Goal: Book appointment/travel/reservation

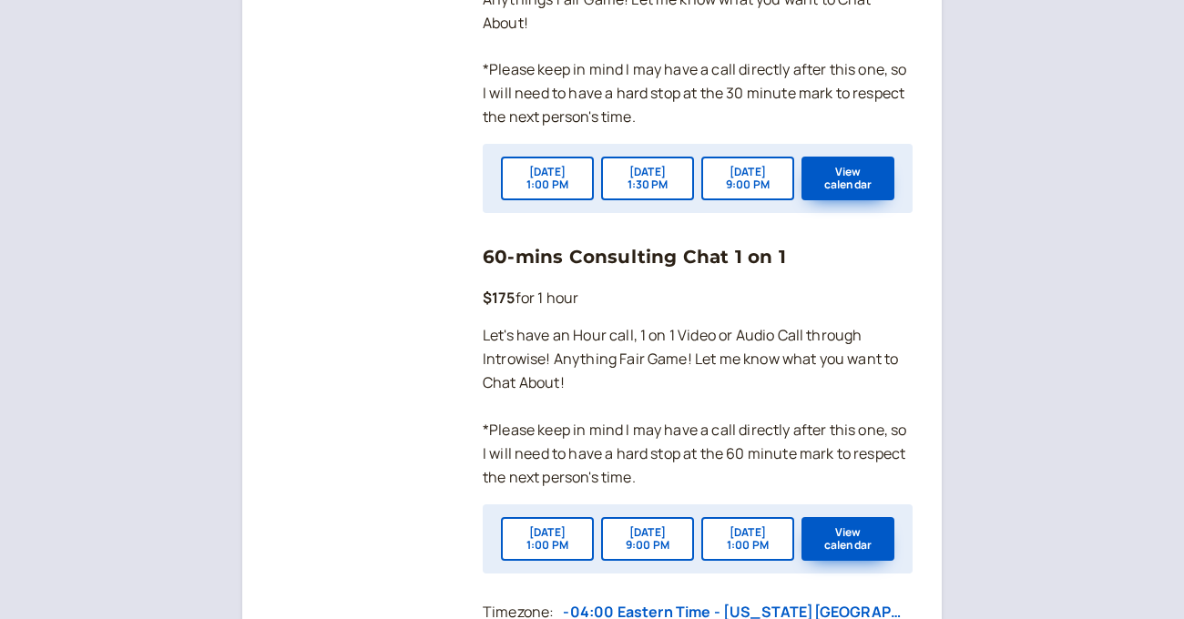
scroll to position [1708, 0]
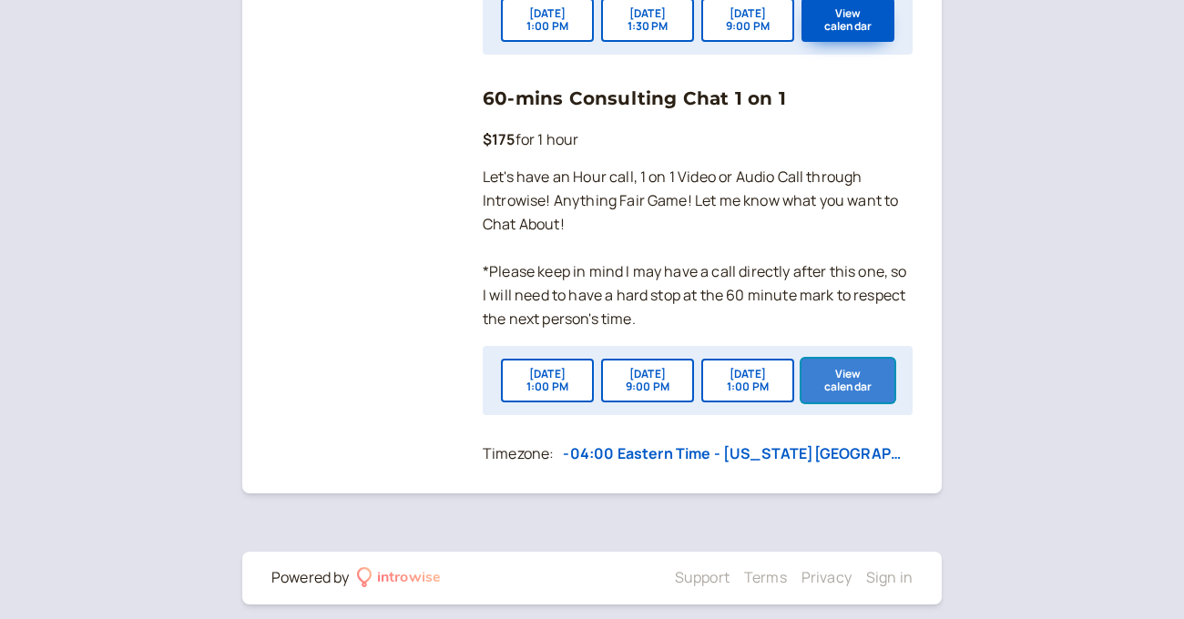
click at [860, 402] on button "View calendar" at bounding box center [847, 381] width 93 height 44
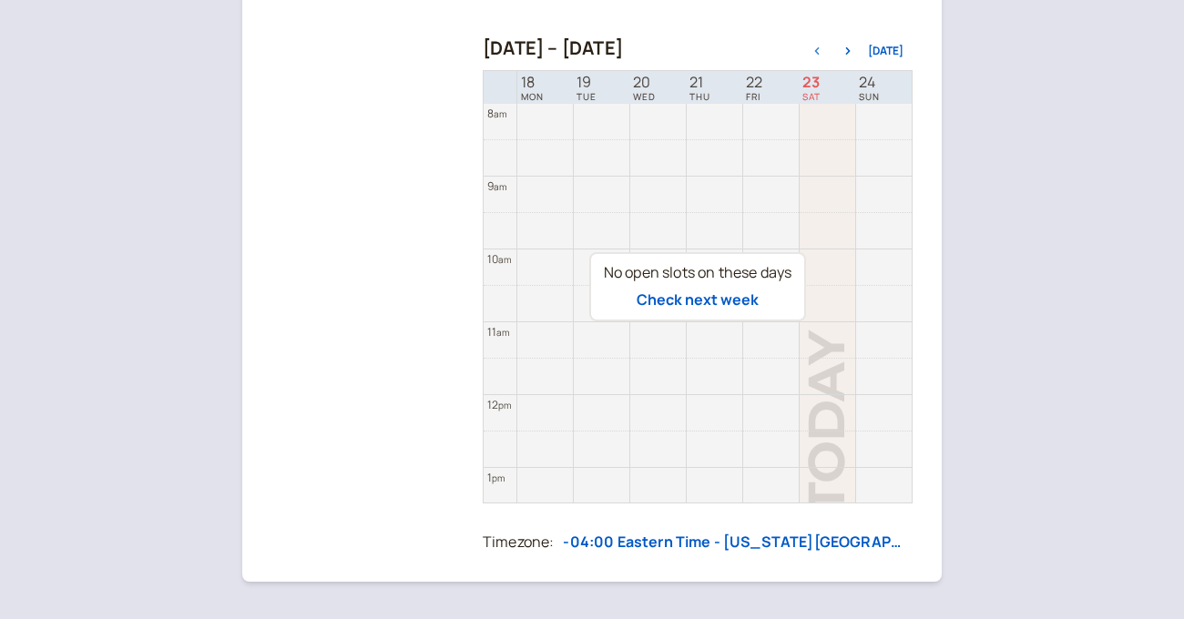
scroll to position [261, 0]
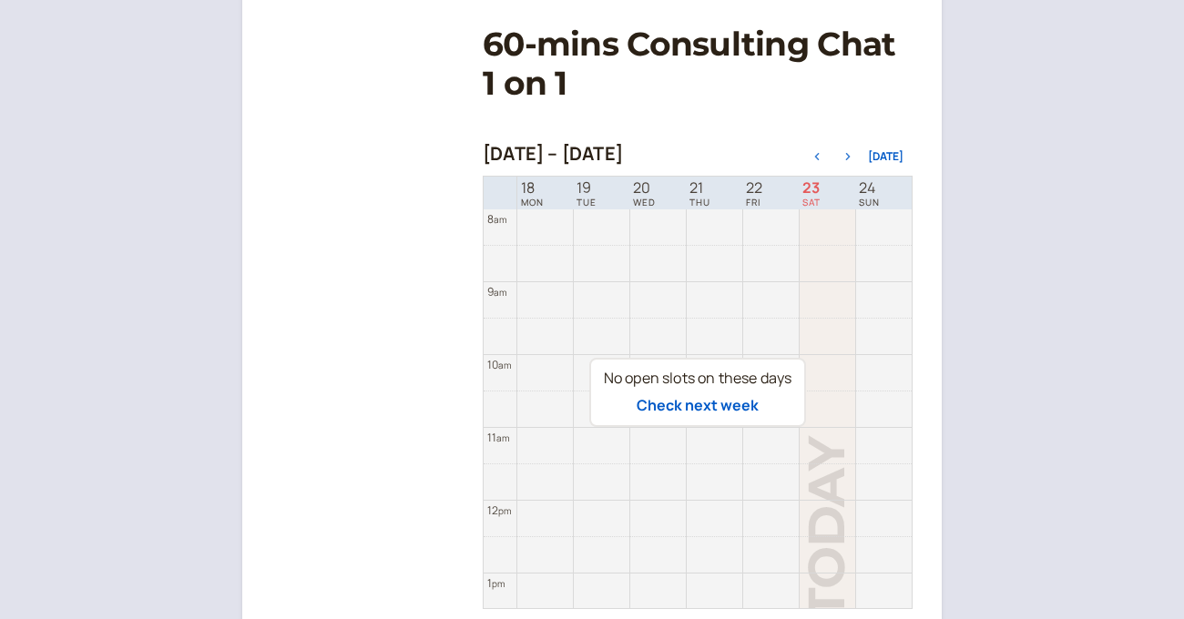
click at [859, 158] on icon "button" at bounding box center [848, 156] width 22 height 7
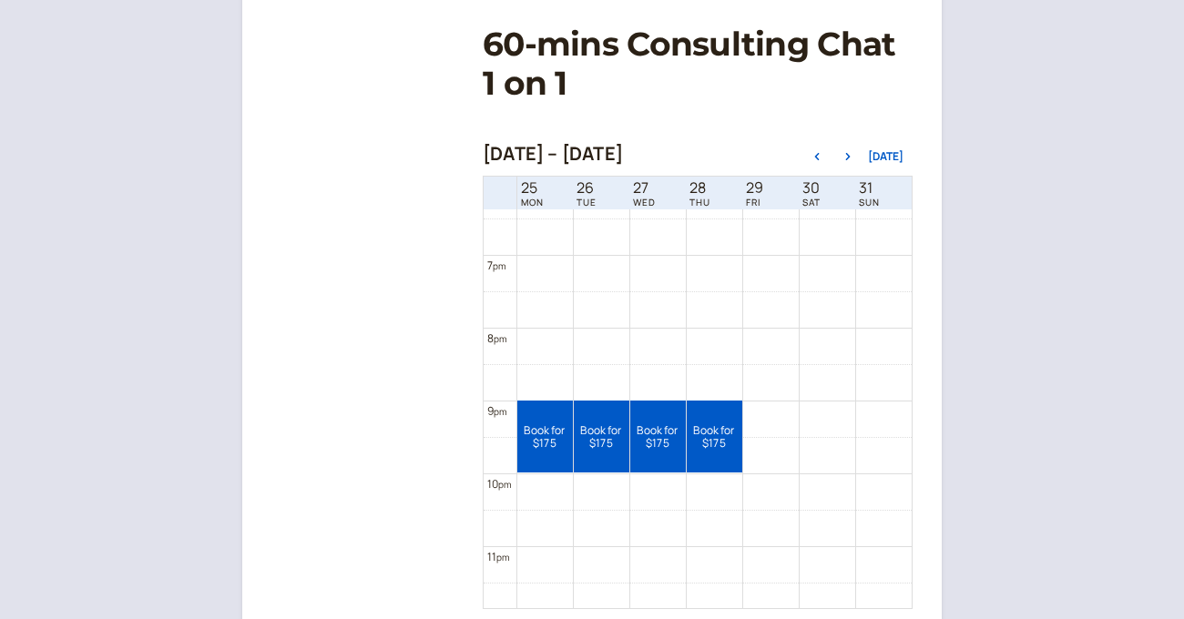
scroll to position [1340, 0]
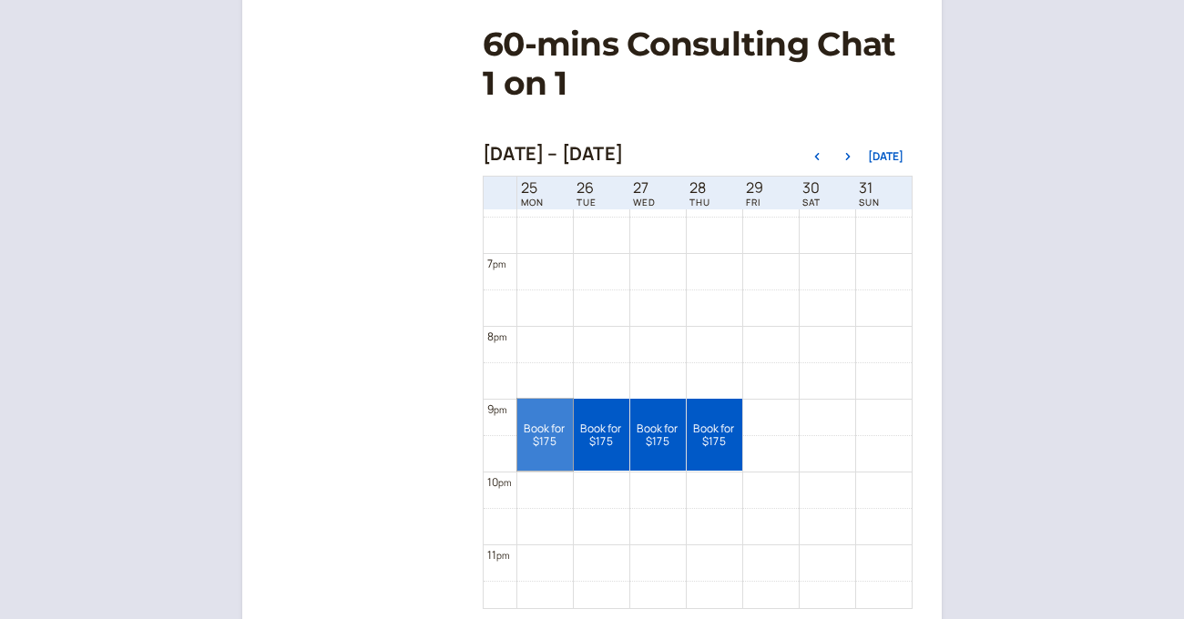
click at [549, 415] on link "Book for $175 $175" at bounding box center [545, 435] width 56 height 72
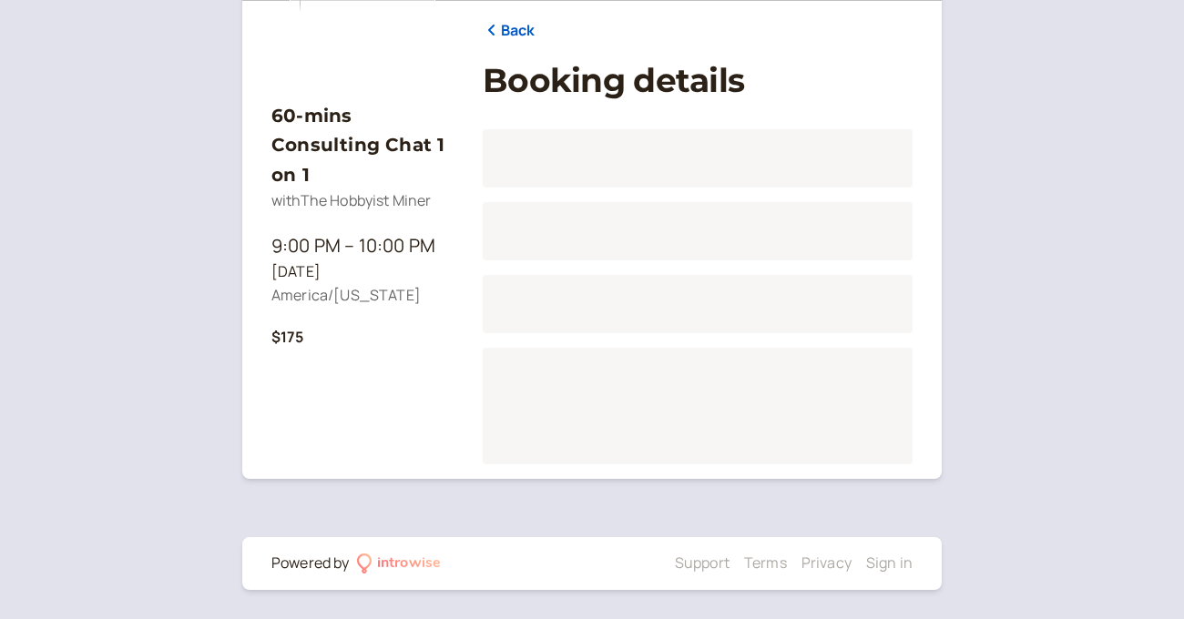
scroll to position [225, 0]
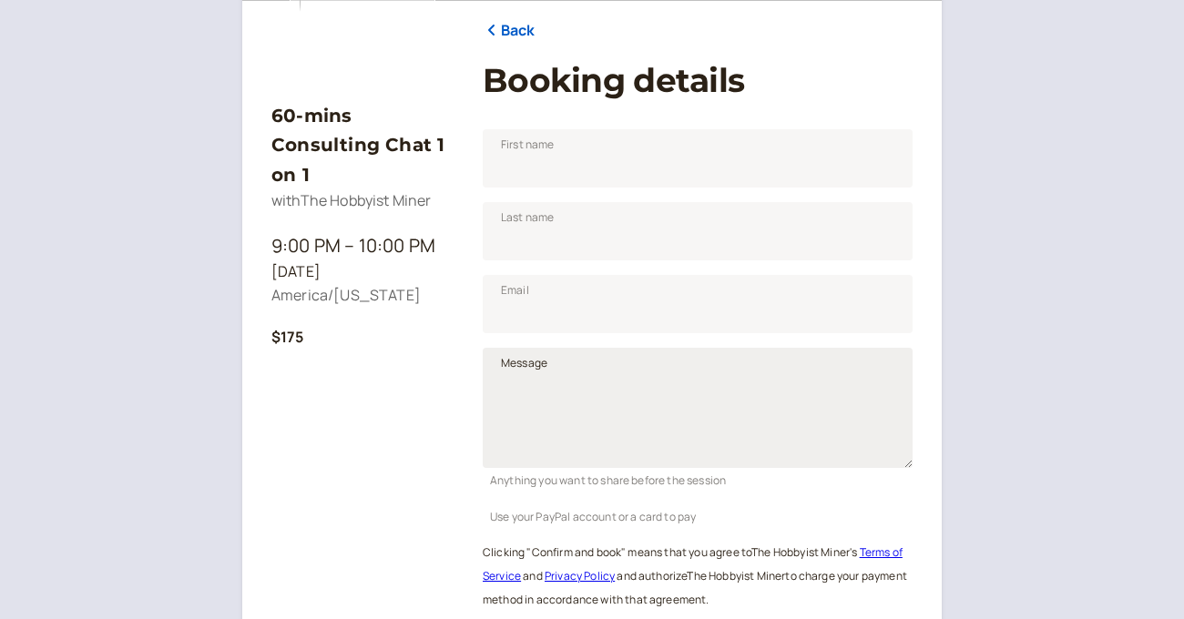
scroll to position [226, 0]
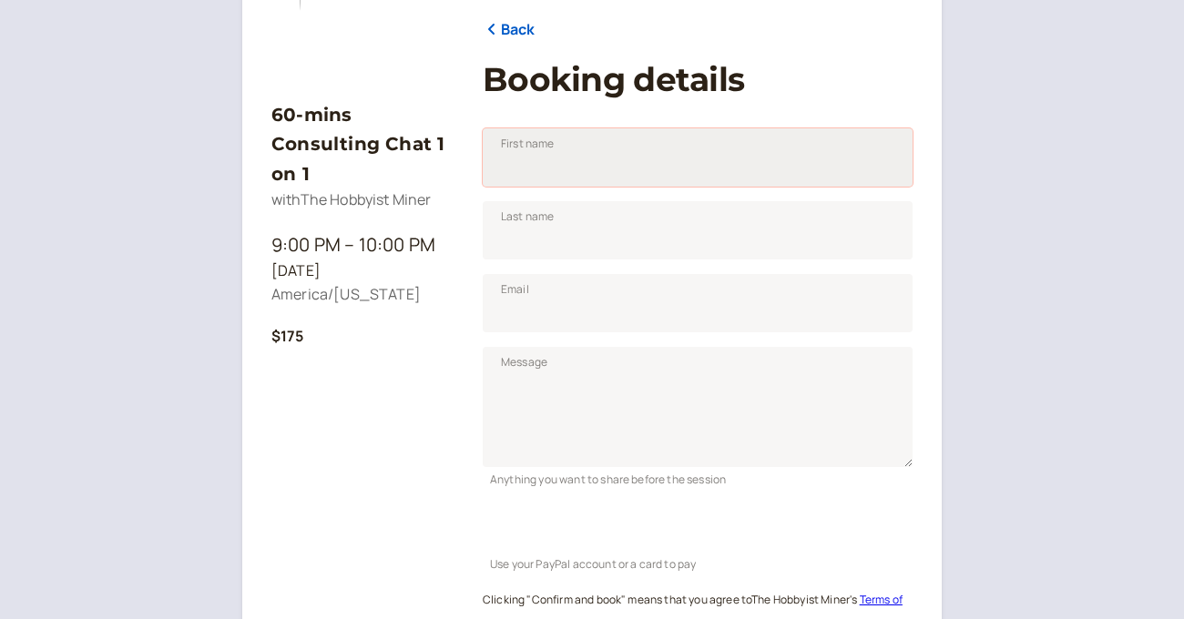
click at [560, 175] on input "First name" at bounding box center [698, 157] width 430 height 58
click at [540, 165] on input "First name" at bounding box center [698, 157] width 430 height 58
click at [542, 175] on input "First name" at bounding box center [698, 157] width 430 height 58
type input "[PERSON_NAME]"
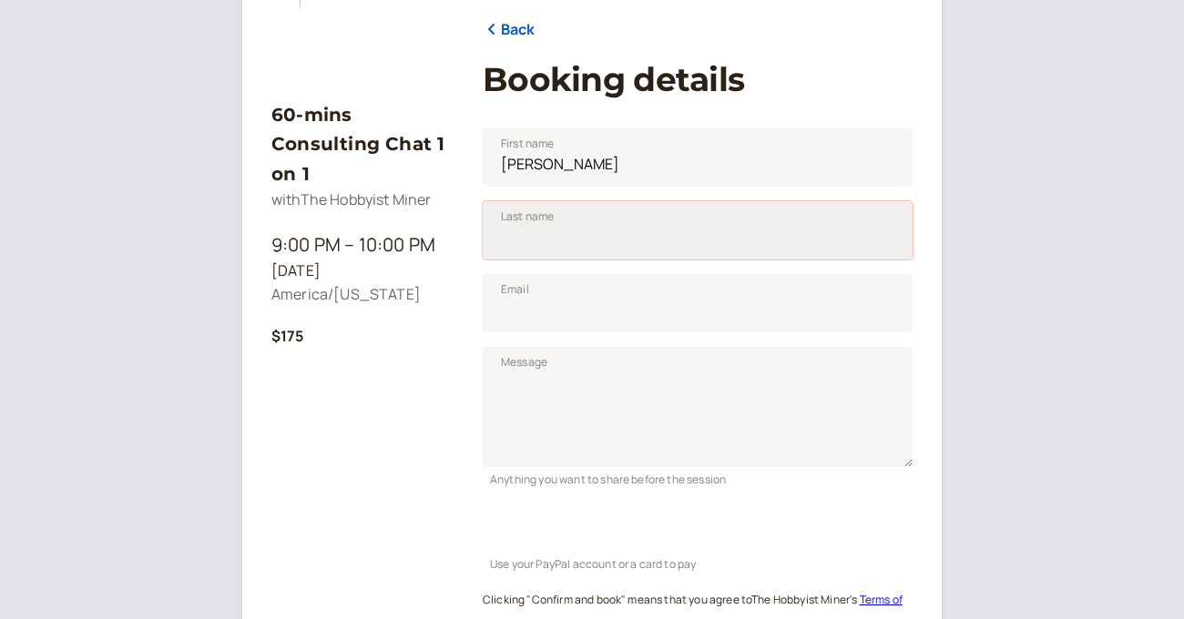
click at [511, 232] on input "Last name" at bounding box center [698, 230] width 430 height 58
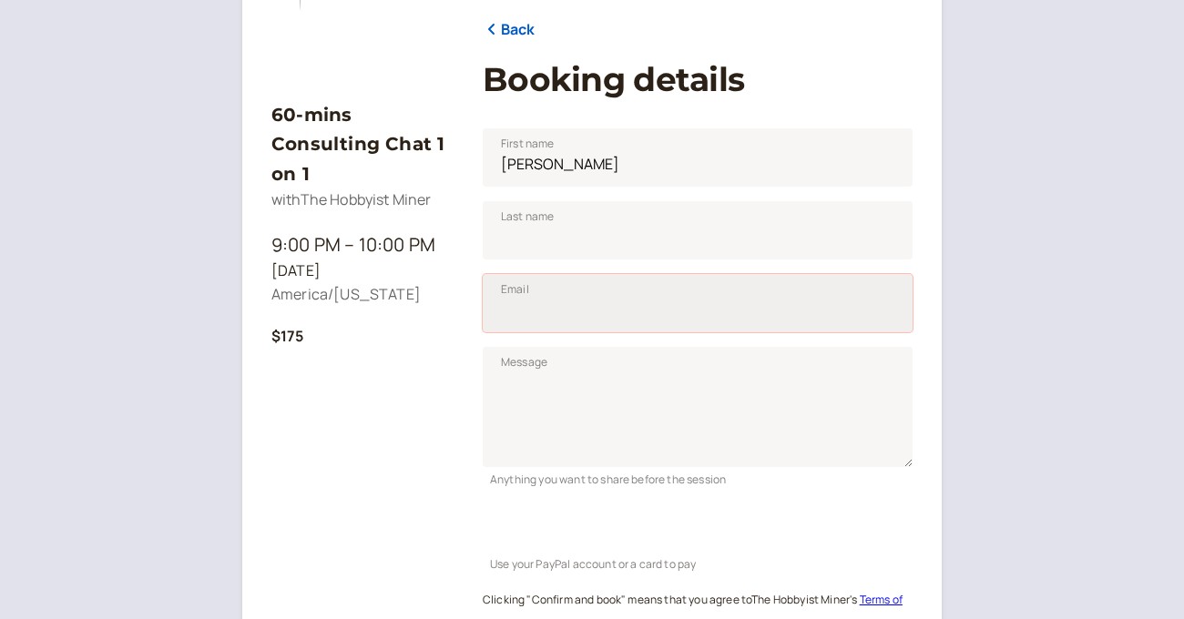
click at [524, 303] on input "Email" at bounding box center [698, 303] width 430 height 58
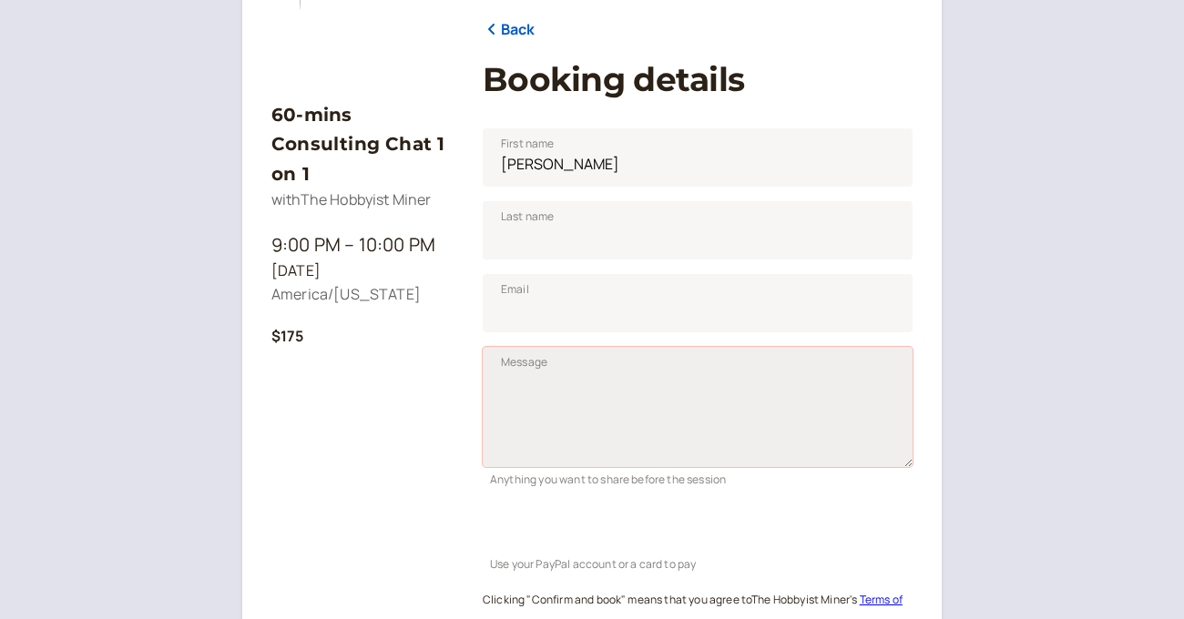
click at [524, 398] on textarea "Message" at bounding box center [698, 407] width 430 height 120
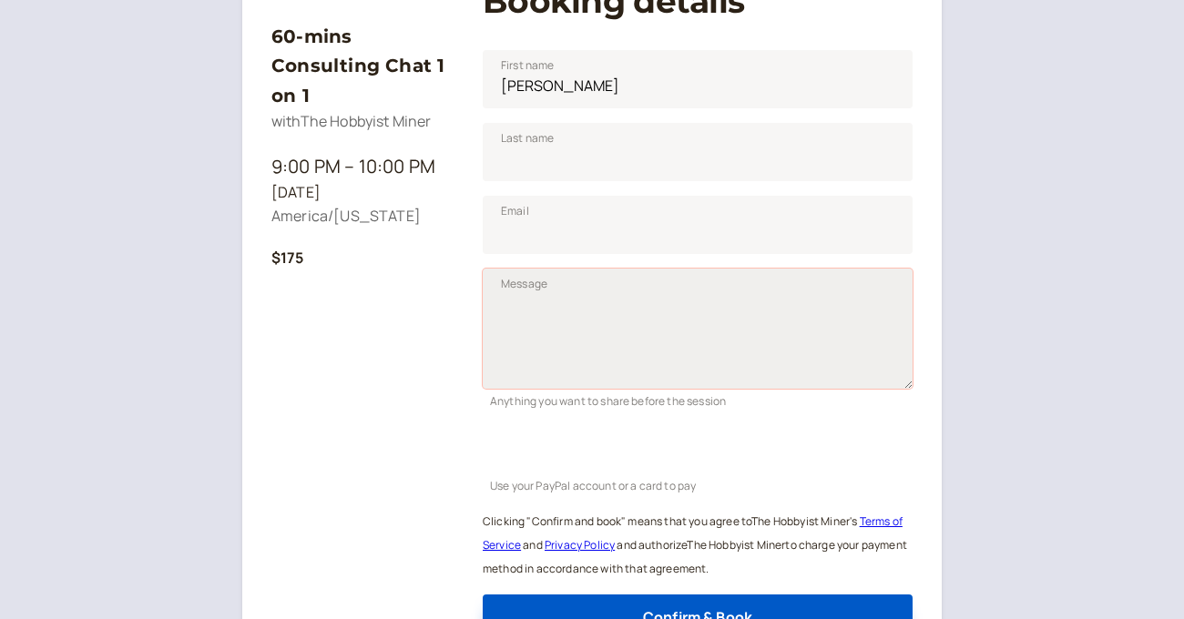
scroll to position [313, 0]
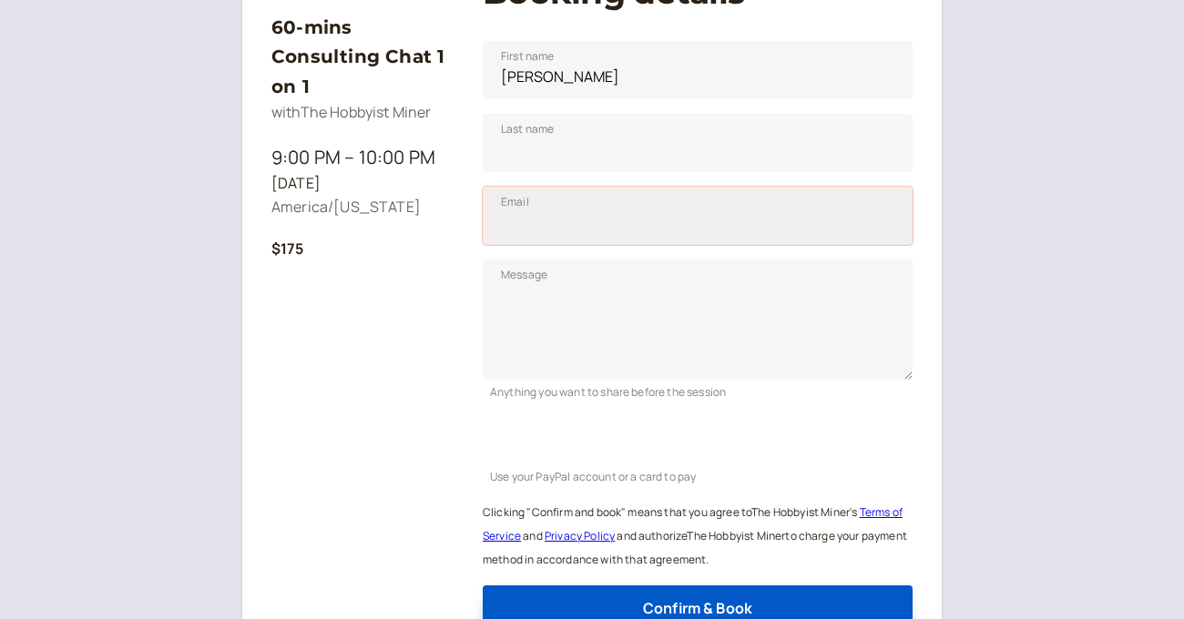
click at [594, 209] on input "Email" at bounding box center [698, 216] width 430 height 58
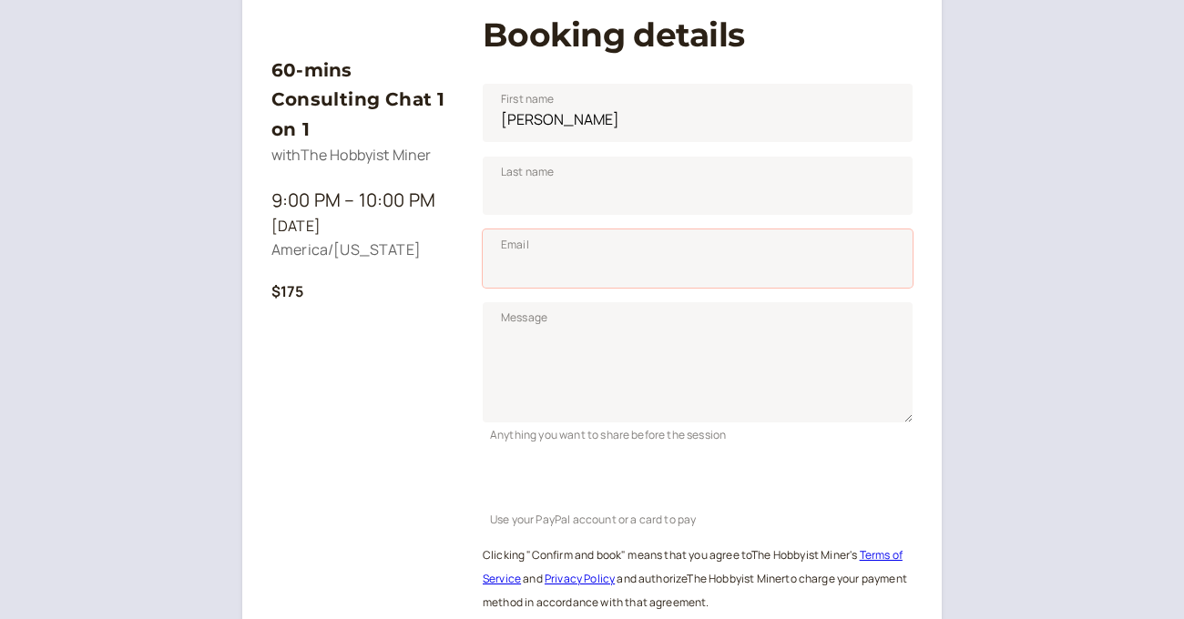
scroll to position [272, 0]
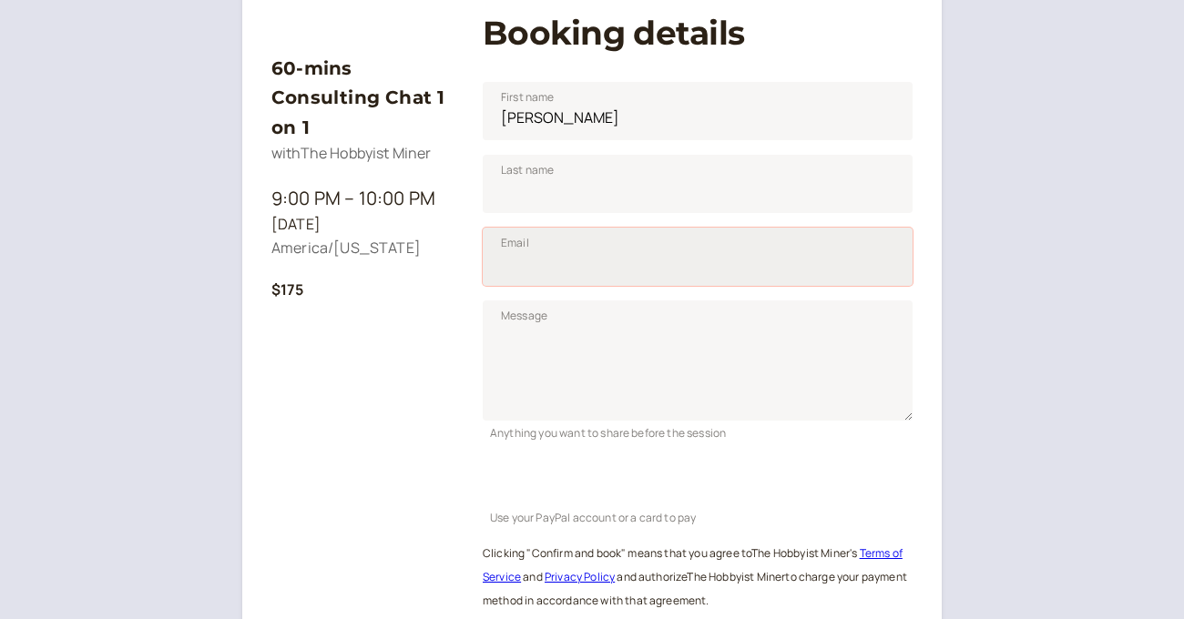
click at [530, 263] on input "Email" at bounding box center [698, 257] width 430 height 58
type input "[EMAIL_ADDRESS][DOMAIN_NAME]"
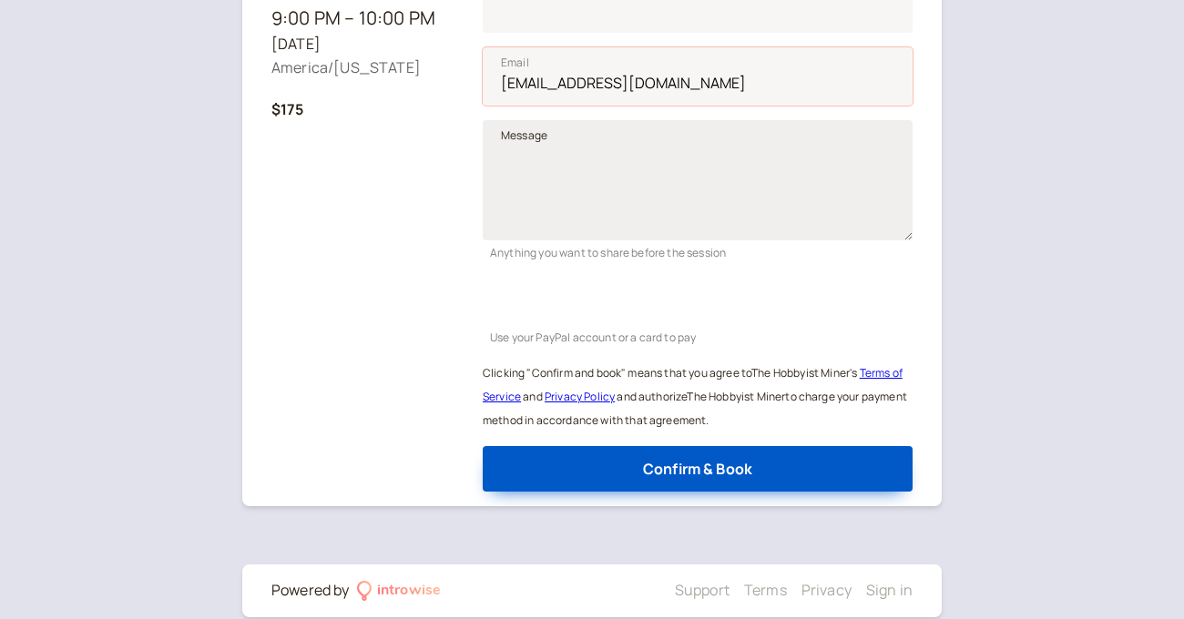
scroll to position [479, 0]
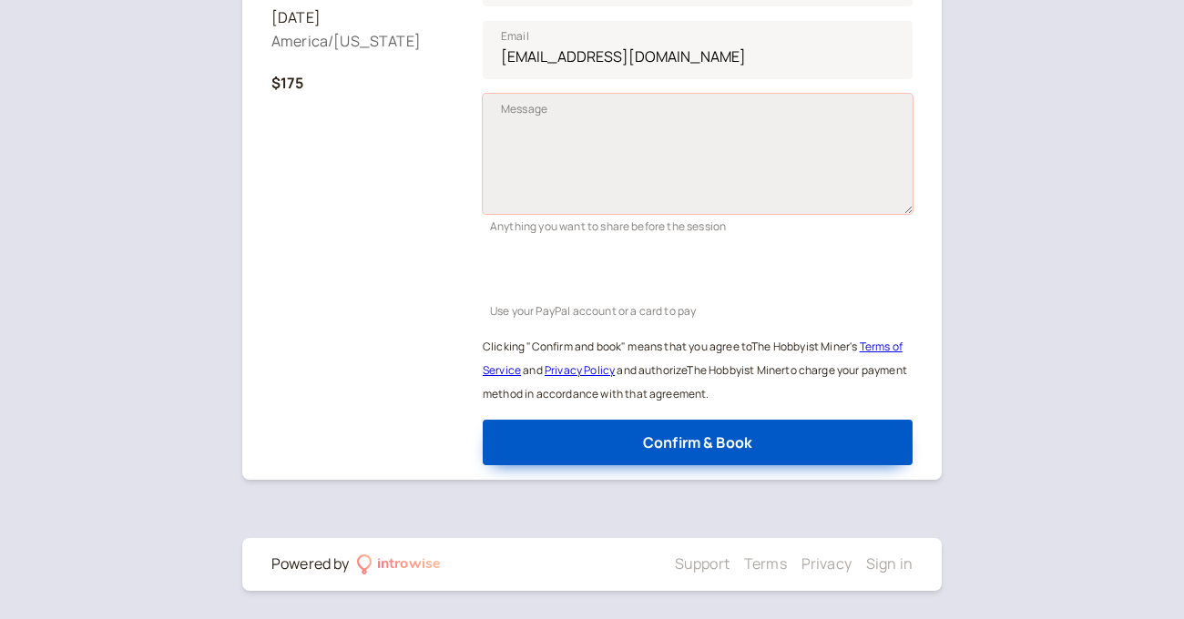
click at [569, 166] on textarea "Message" at bounding box center [698, 154] width 430 height 120
type textarea "F"
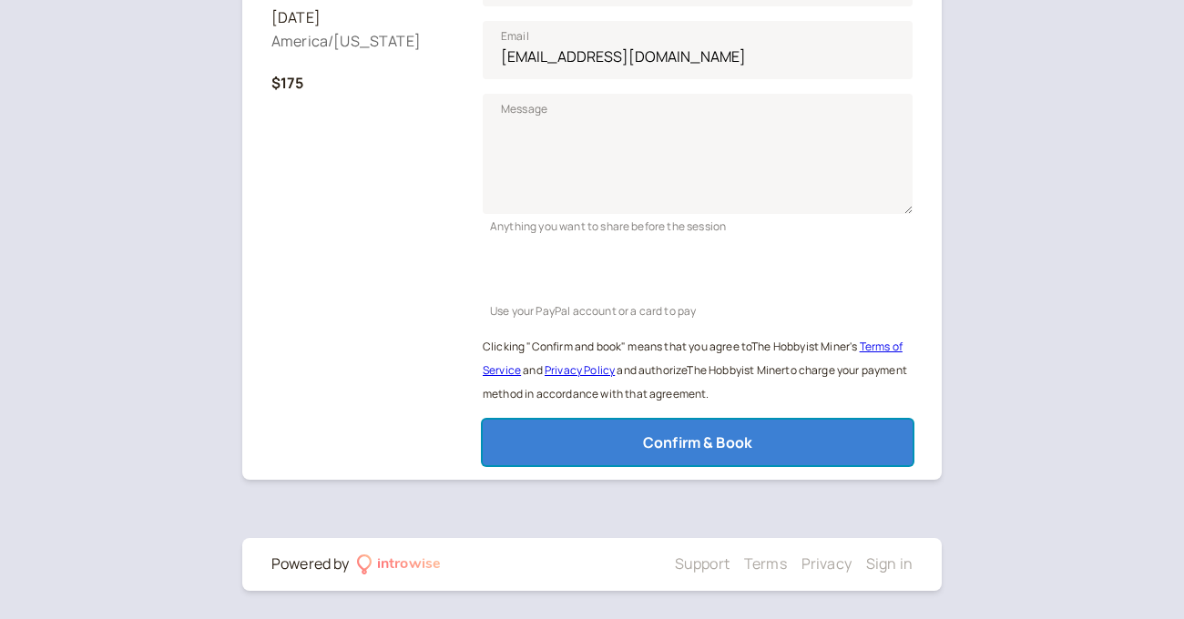
click at [539, 441] on button "Confirm & Book" at bounding box center [698, 443] width 430 height 46
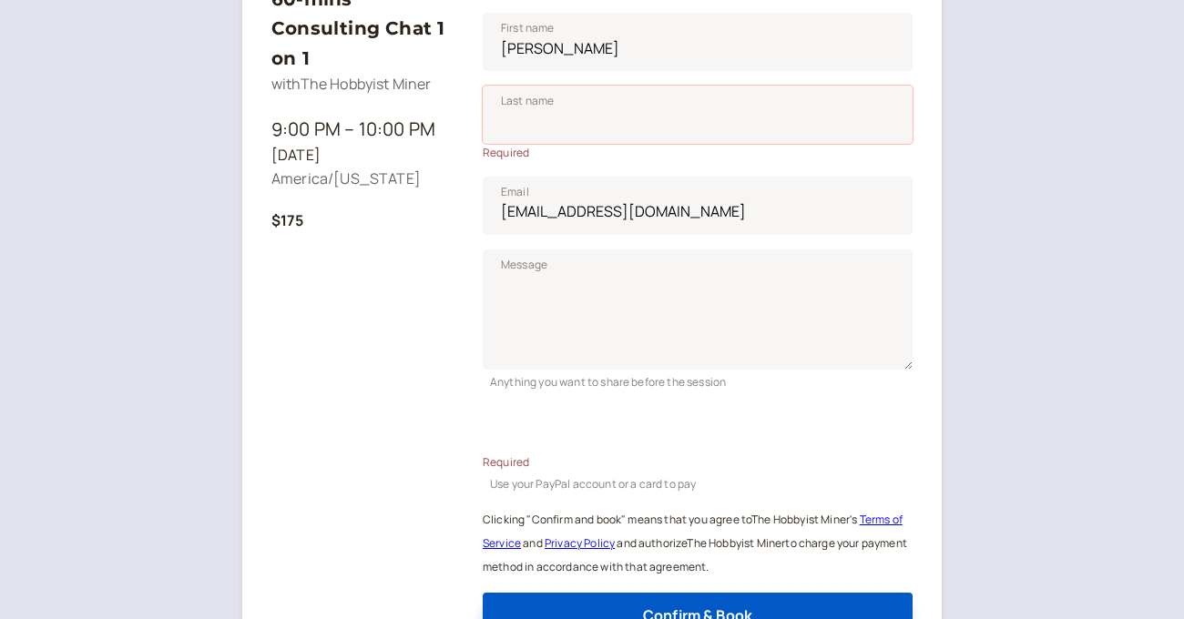
scroll to position [343, 0]
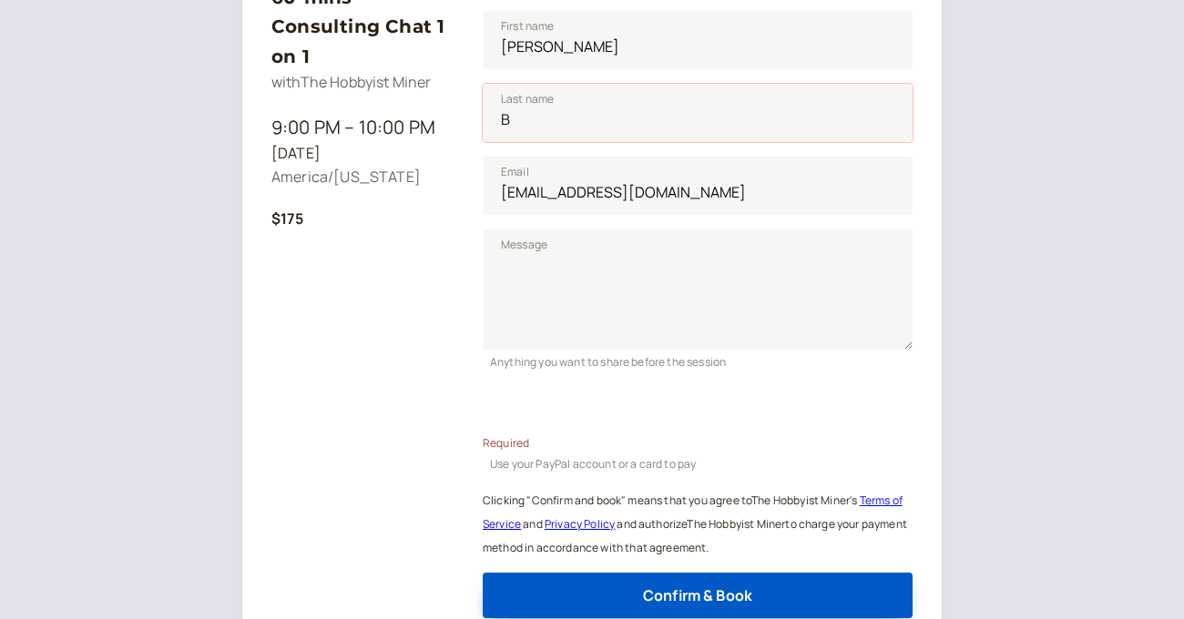
type input "B"
click at [413, 277] on div "60-mins Consulting Chat 1 on 1 with The Hobbyist Miner 9:00 PM – 10:00 PM [DATE…" at bounding box center [362, 286] width 182 height 663
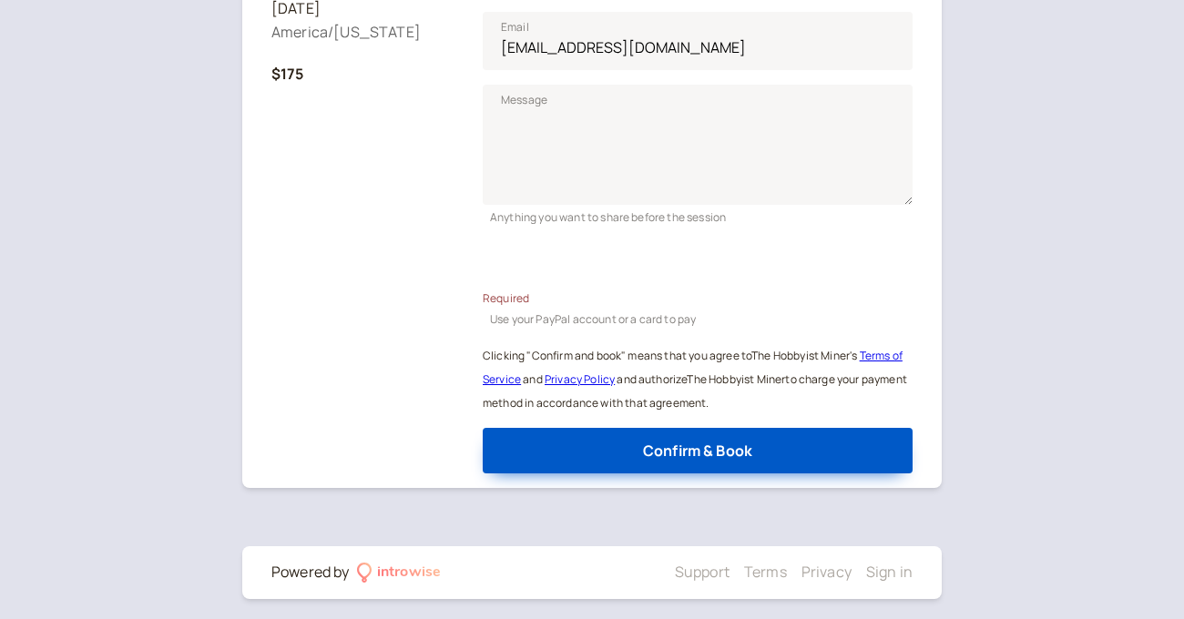
scroll to position [497, 0]
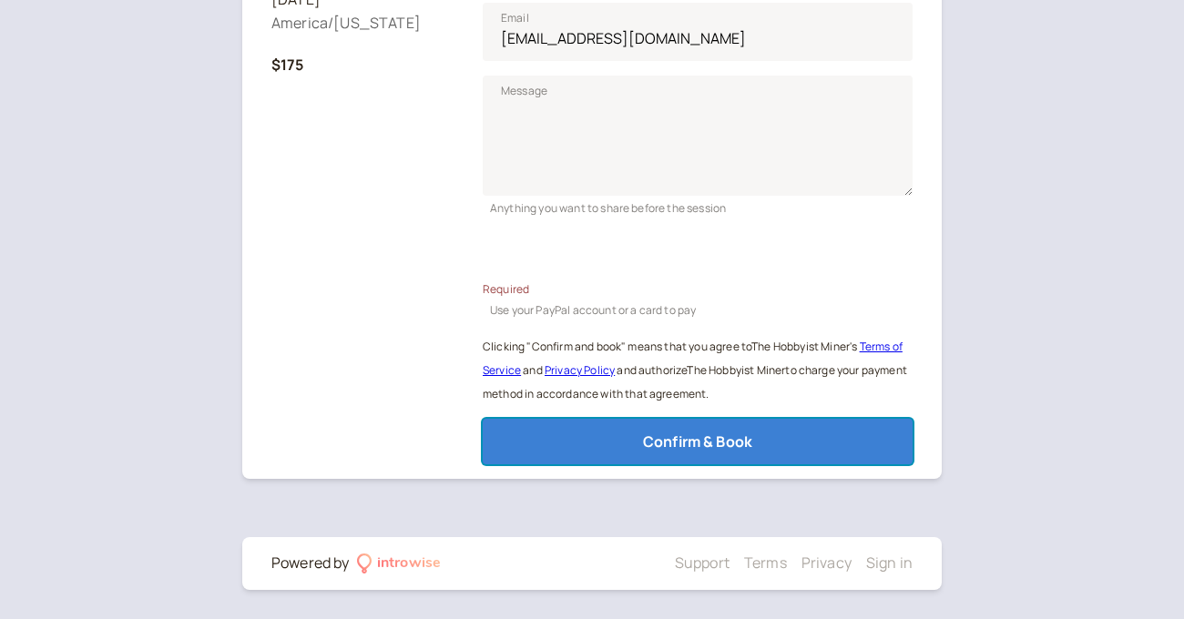
click at [647, 426] on button "Confirm & Book" at bounding box center [698, 442] width 430 height 46
click at [626, 441] on button "Confirm & Book" at bounding box center [698, 442] width 430 height 46
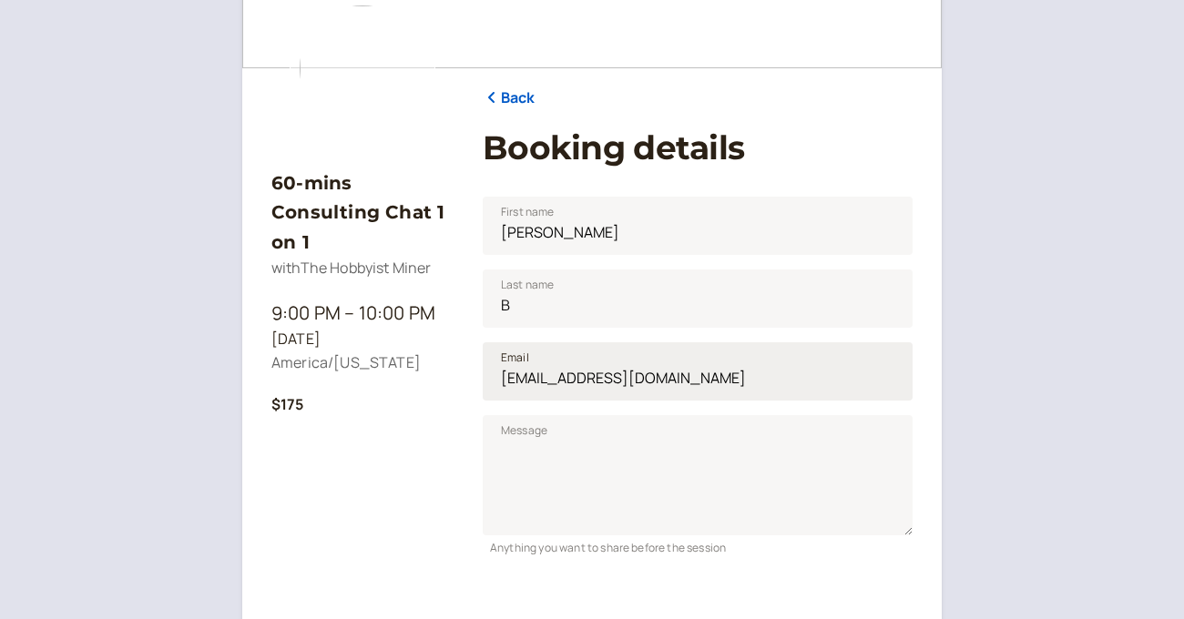
scroll to position [0, 0]
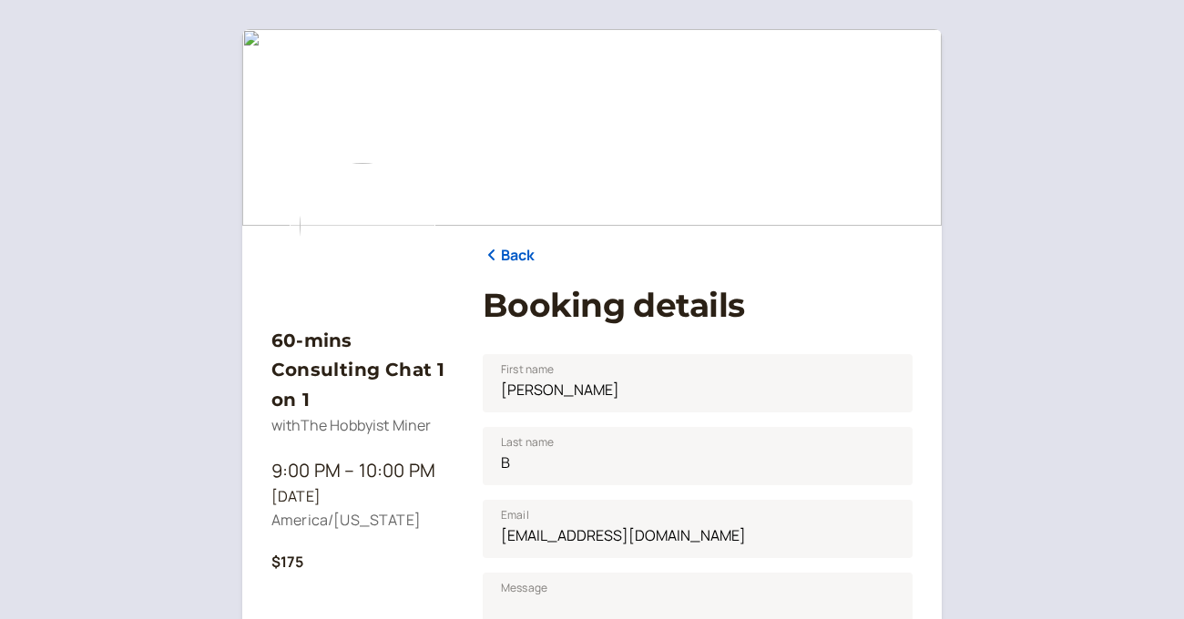
click at [528, 260] on link "Back" at bounding box center [509, 256] width 53 height 24
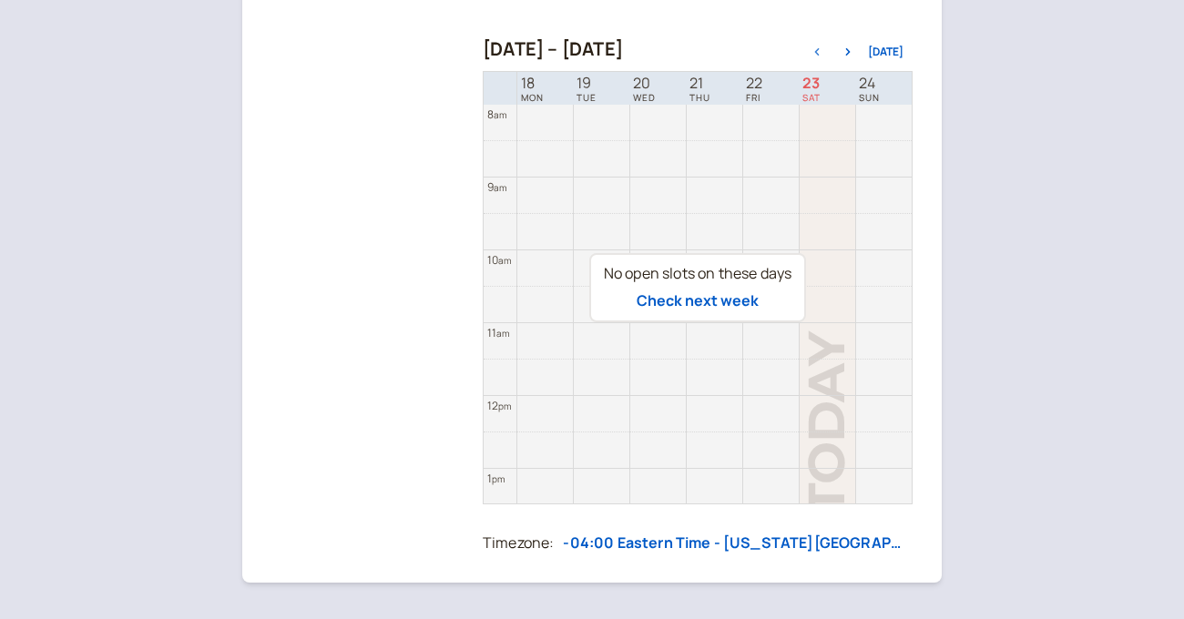
scroll to position [243, 0]
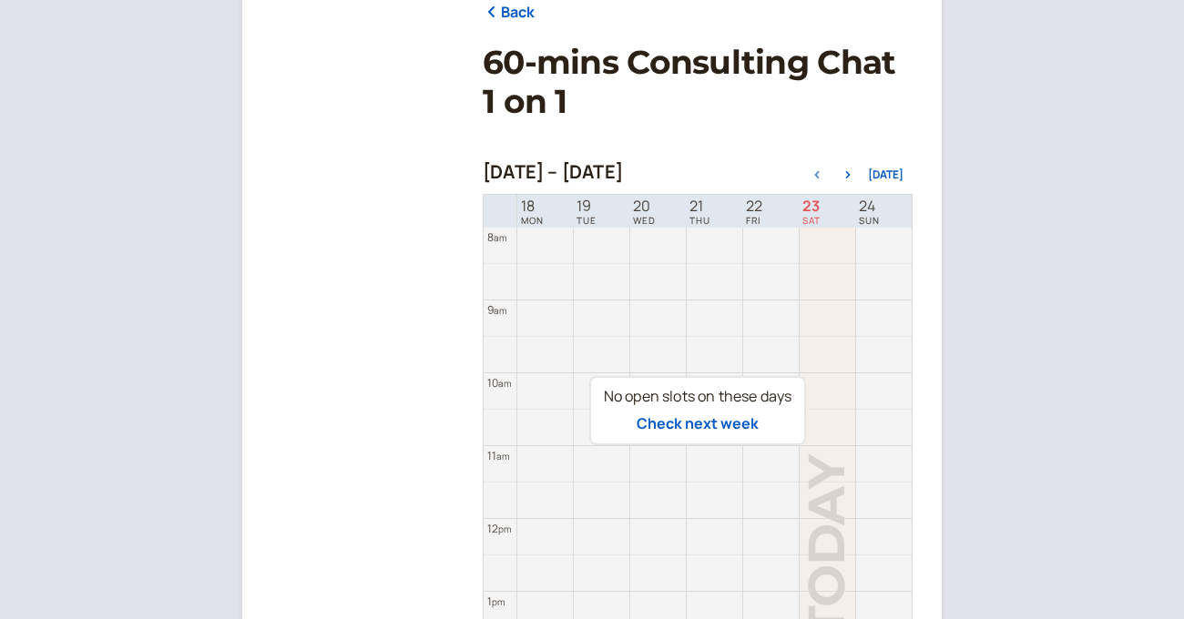
click at [630, 432] on div "Check next week" at bounding box center [698, 425] width 188 height 24
click at [657, 432] on button "Check next week" at bounding box center [698, 423] width 122 height 16
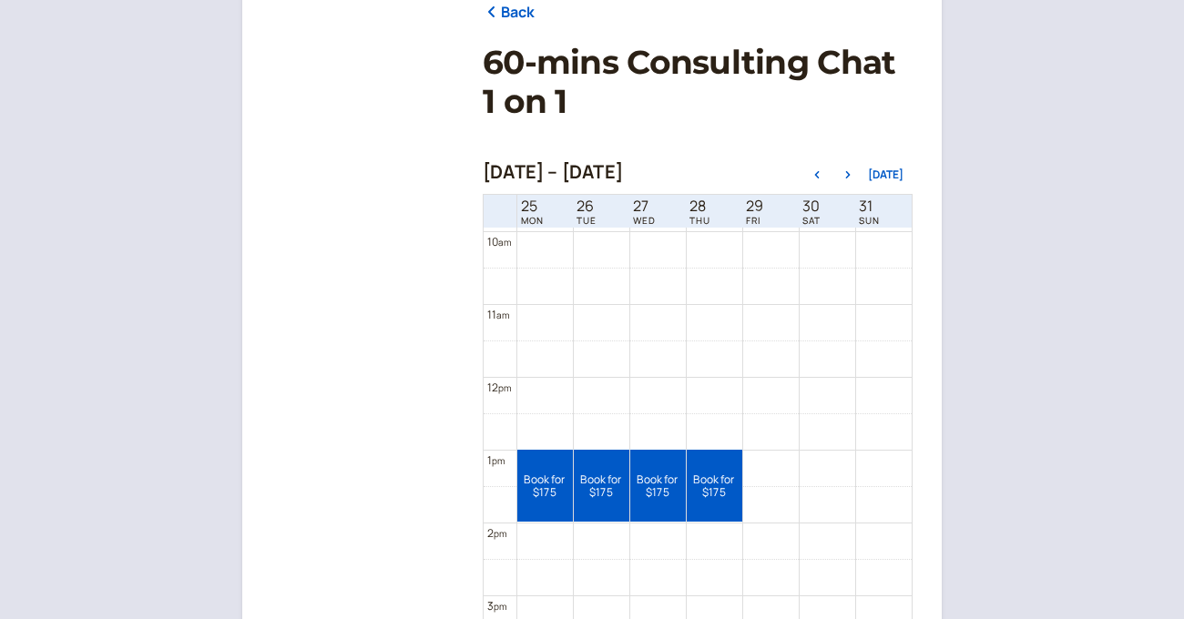
scroll to position [728, 0]
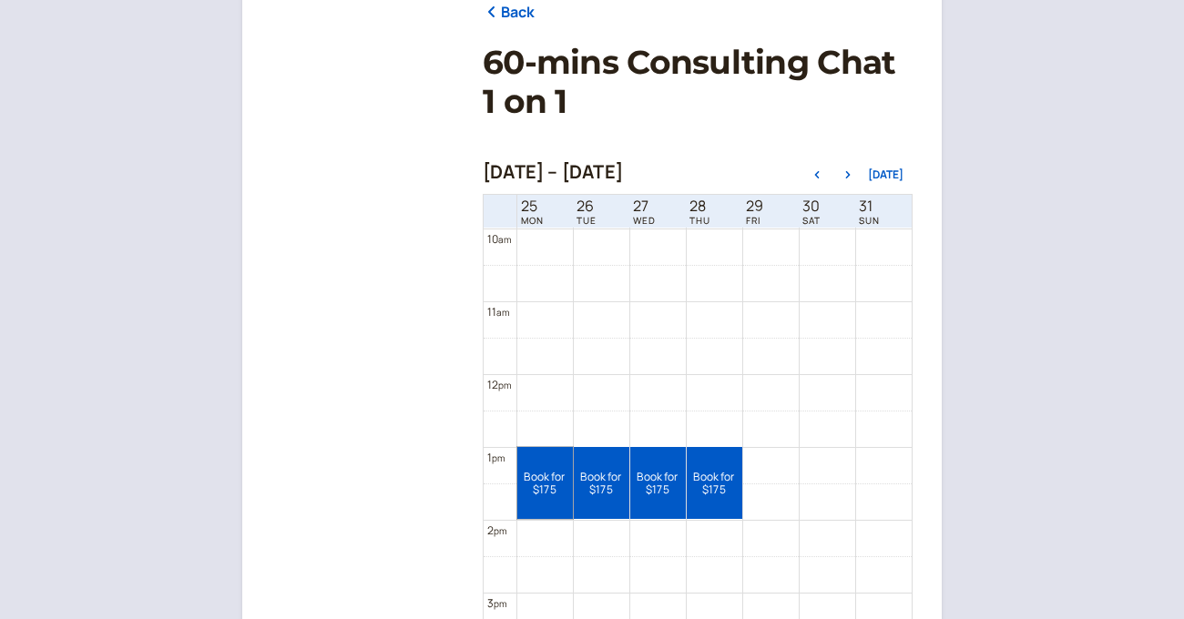
click at [546, 478] on link "Book for $175 $175" at bounding box center [545, 483] width 56 height 72
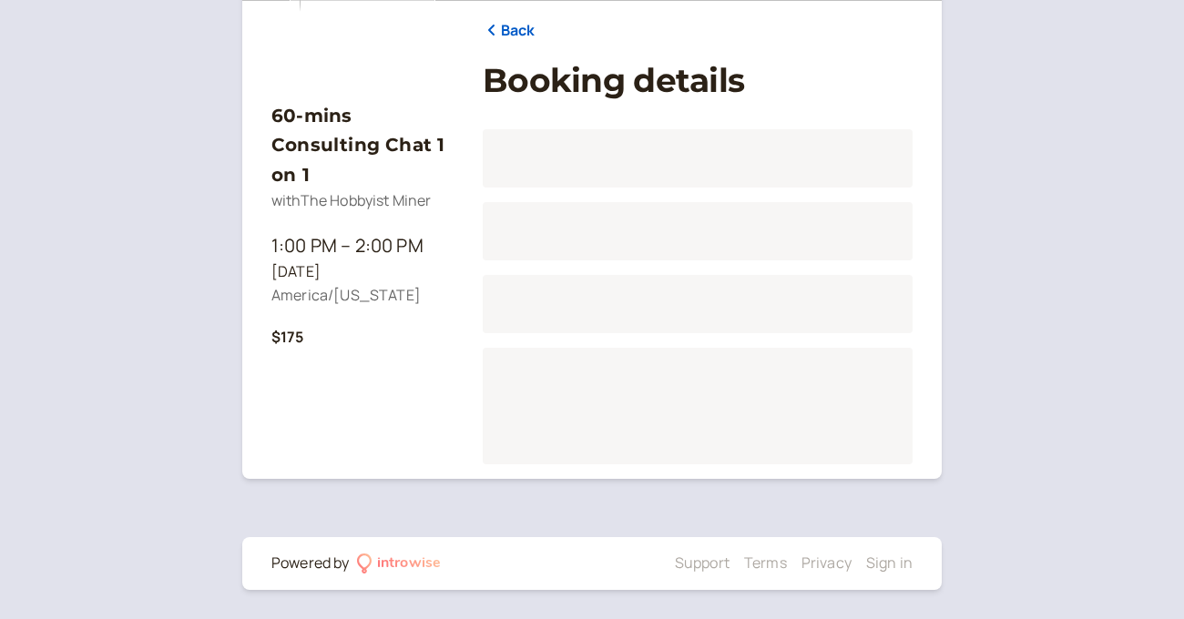
scroll to position [225, 0]
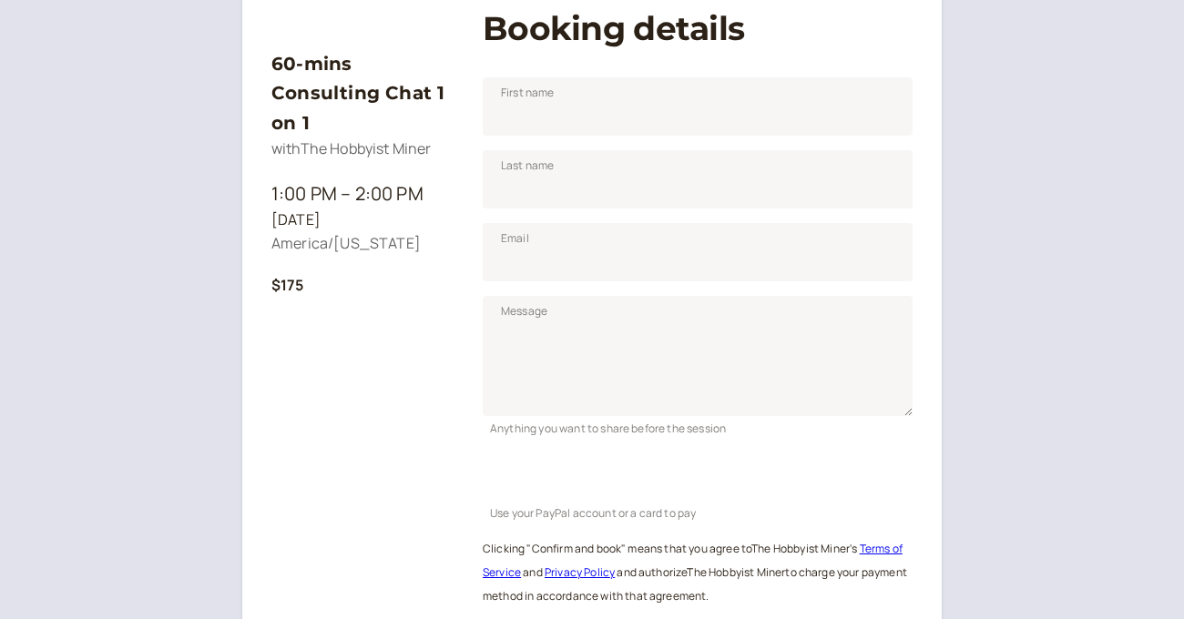
scroll to position [229, 0]
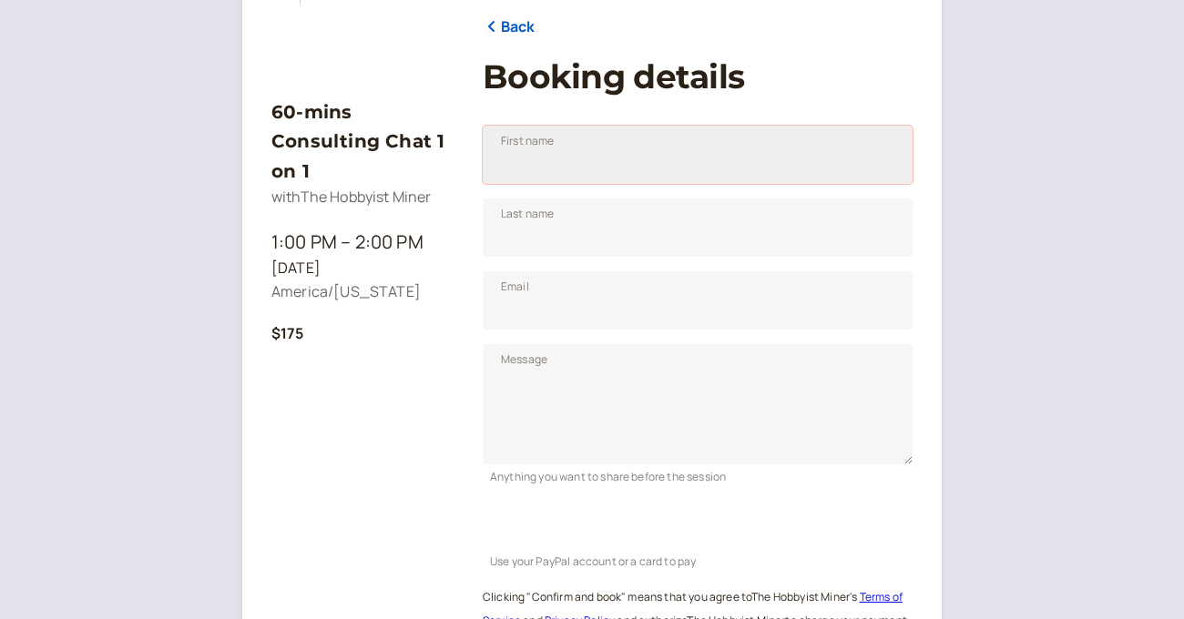
click at [556, 173] on input "First name" at bounding box center [698, 155] width 430 height 58
type input "eddy"
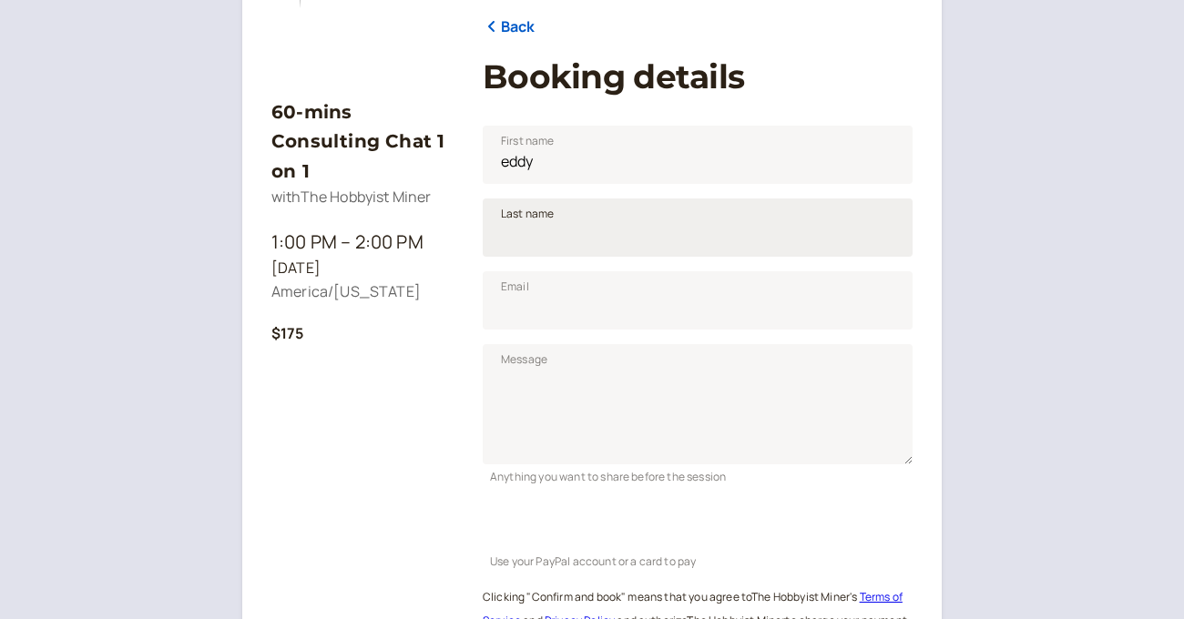
click at [552, 220] on span "Last name" at bounding box center [527, 214] width 53 height 18
click at [552, 220] on input "Last name" at bounding box center [698, 228] width 430 height 58
click at [551, 234] on input "Last name" at bounding box center [698, 228] width 430 height 58
type input "b"
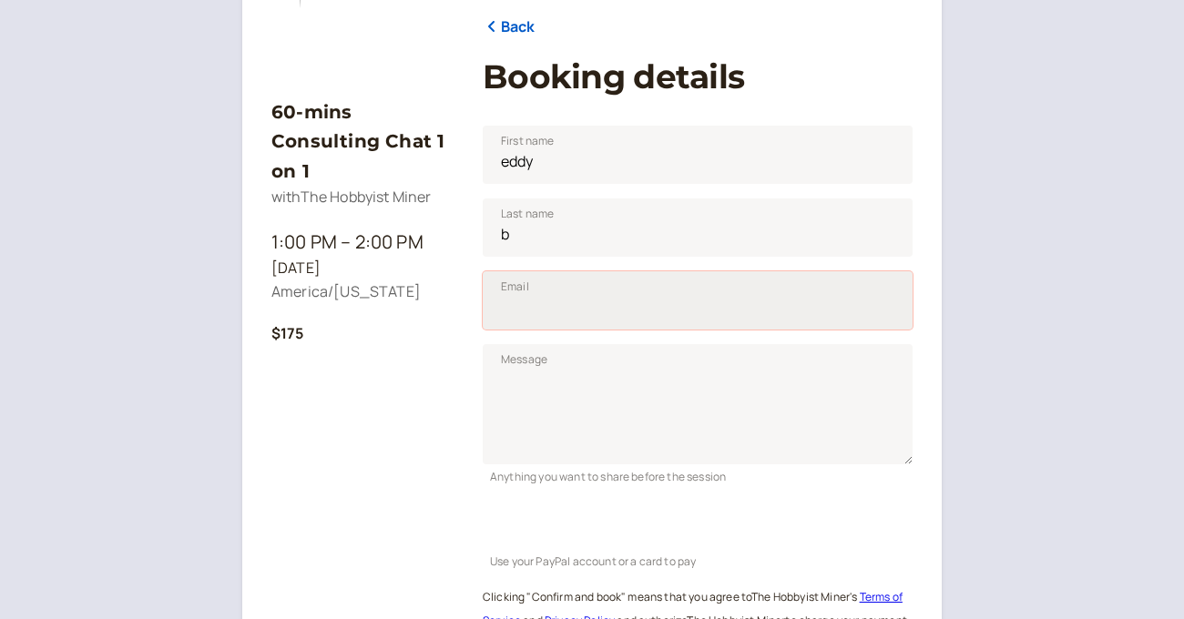
click at [523, 308] on input "Email" at bounding box center [698, 300] width 430 height 58
type input "[EMAIL_ADDRESS][DOMAIN_NAME]"
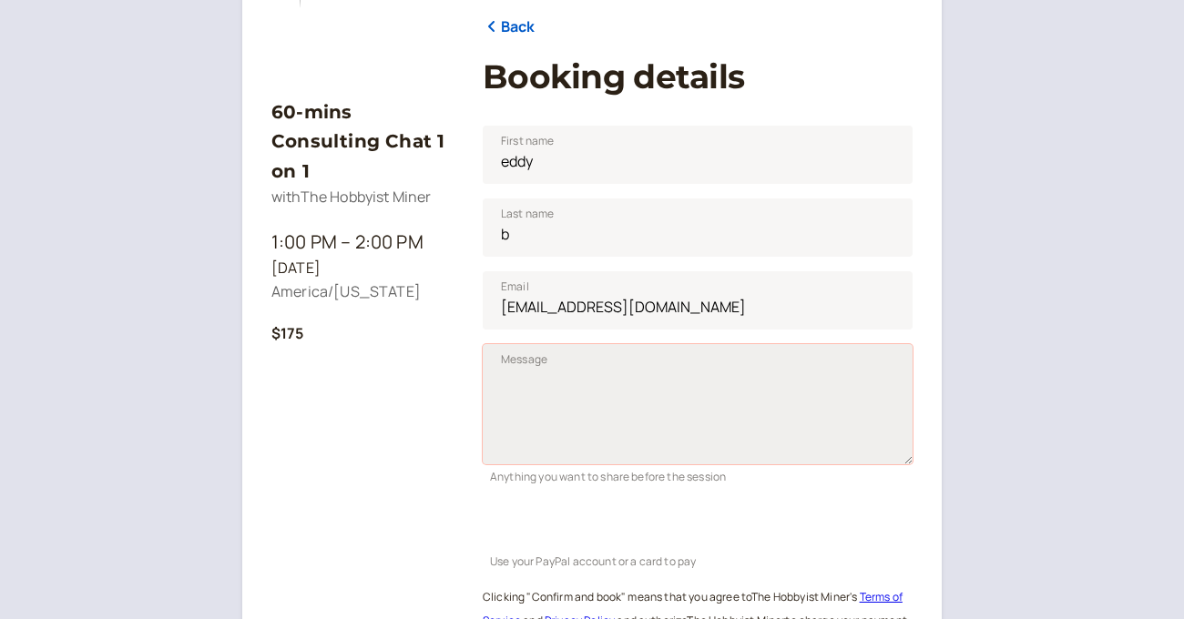
click at [567, 384] on textarea "Message" at bounding box center [698, 404] width 430 height 120
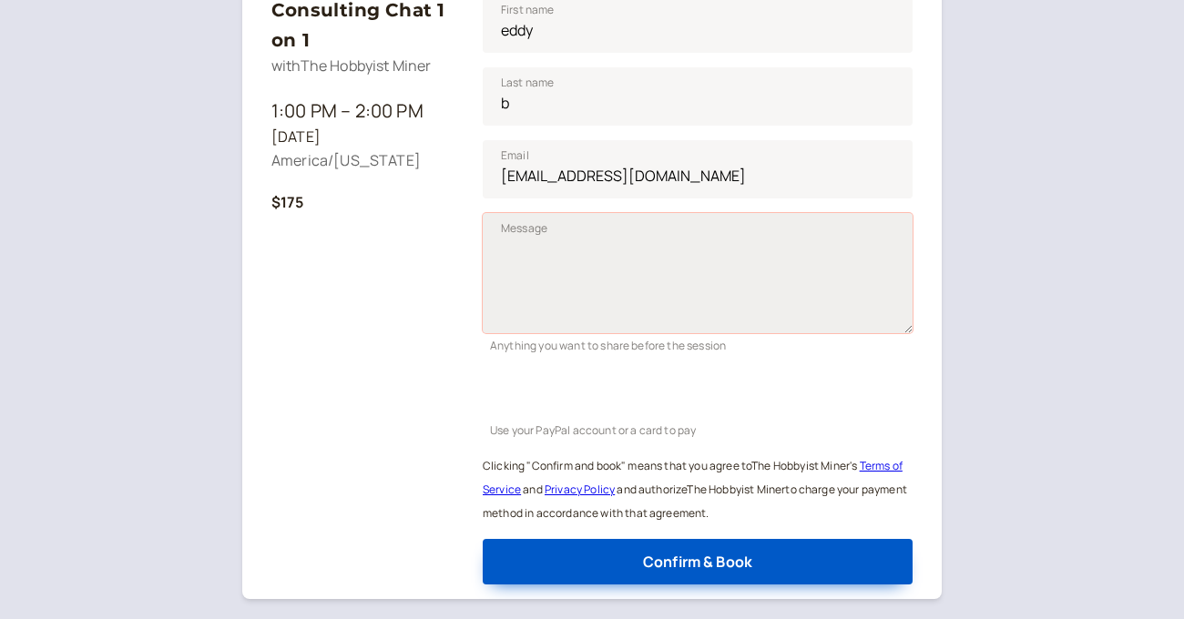
scroll to position [376, 0]
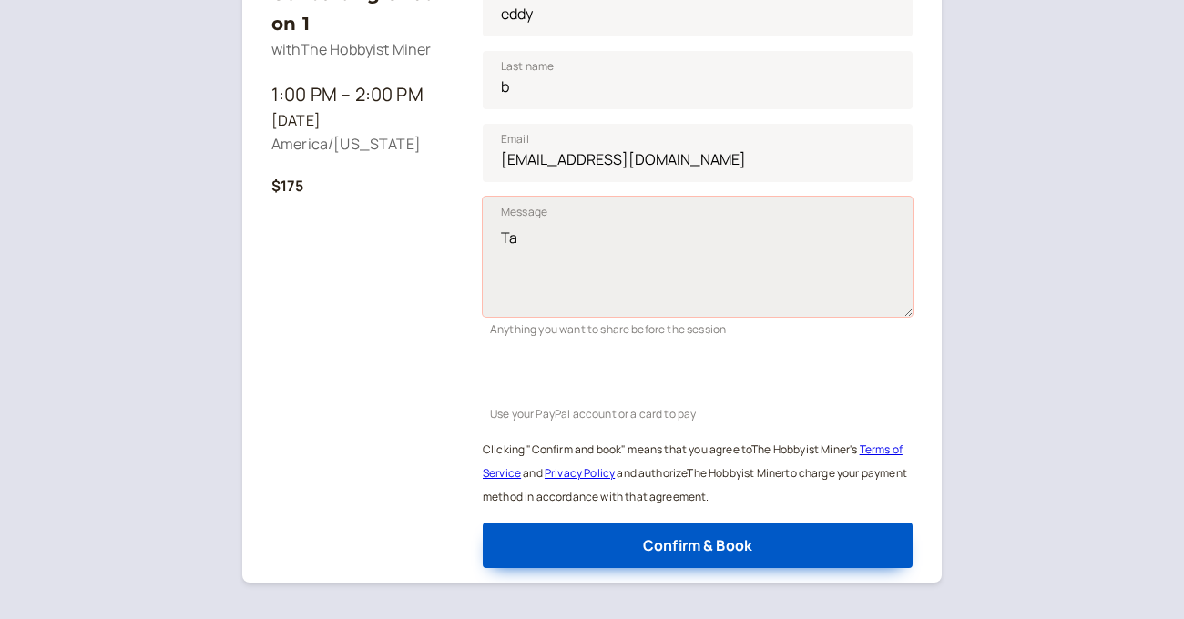
type textarea "T"
click at [694, 258] on textarea "Taxes Upcoming purchase" at bounding box center [698, 257] width 430 height 120
click at [677, 264] on textarea "Taxes Upcoming purchase" at bounding box center [698, 257] width 430 height 120
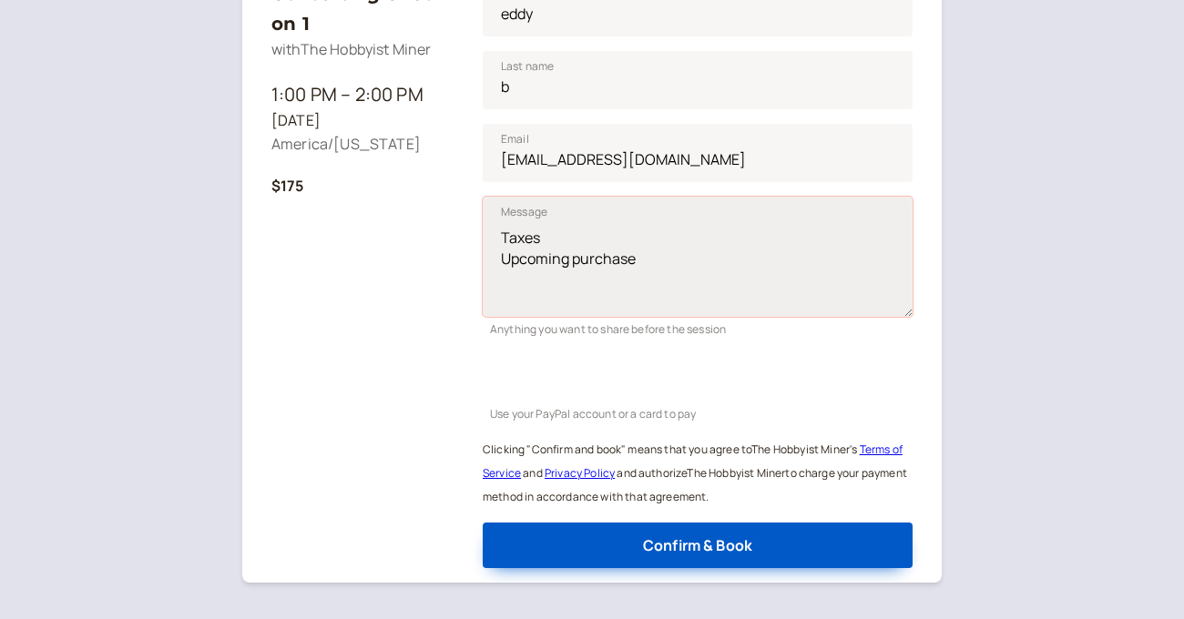
click at [677, 264] on textarea "Taxes Upcoming purchase" at bounding box center [698, 257] width 430 height 120
click at [676, 261] on textarea "Taxes Upcoming purchase" at bounding box center [698, 257] width 430 height 120
click at [577, 236] on textarea "Taxes Upcoming purchase" at bounding box center [698, 257] width 430 height 120
click at [707, 251] on textarea "Taxes, LLC Upcoming purchase" at bounding box center [698, 257] width 430 height 120
click at [630, 242] on textarea "Taxes, LLC Upcoming purchase" at bounding box center [698, 257] width 430 height 120
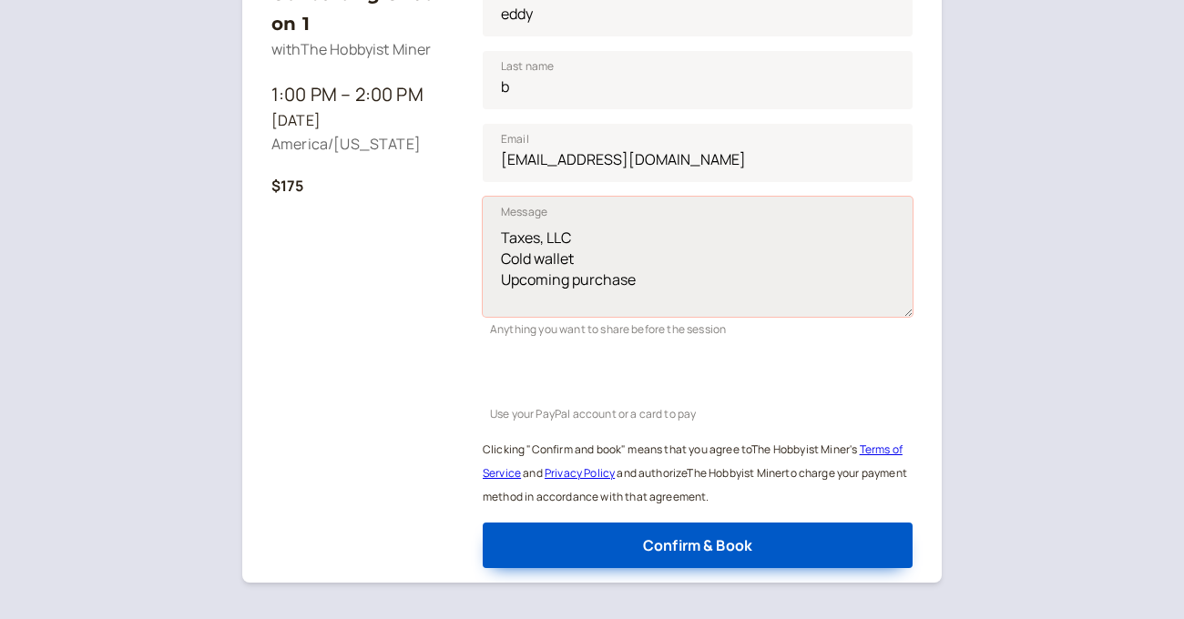
click at [666, 289] on textarea "Taxes, LLC Cold wallet Upcoming purchase" at bounding box center [698, 257] width 430 height 120
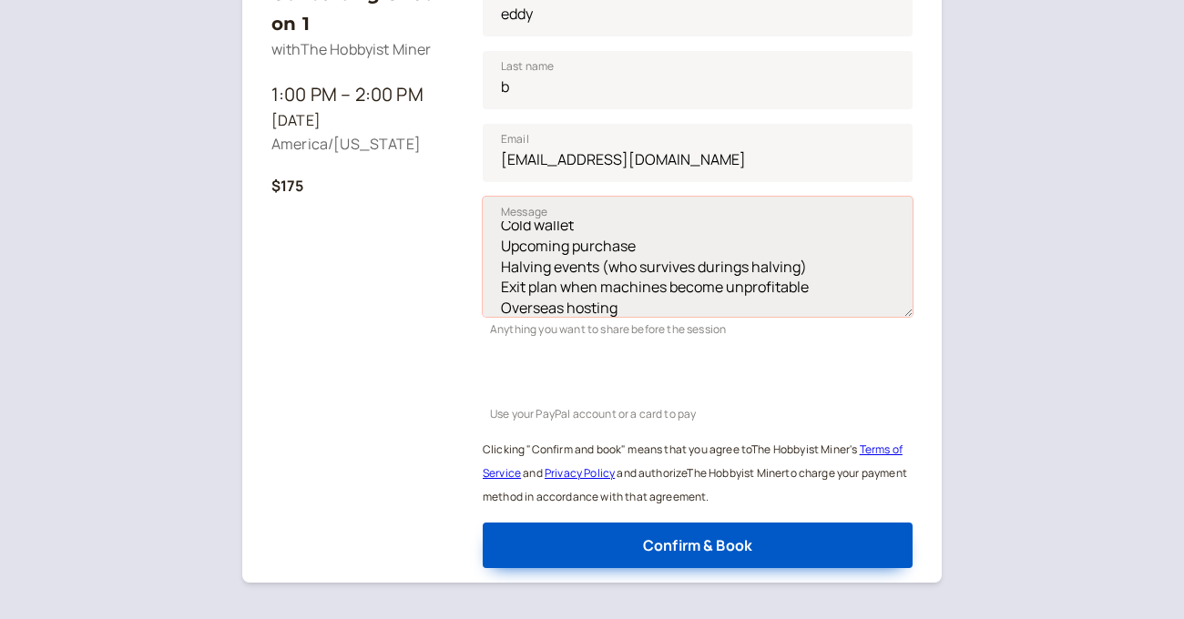
scroll to position [41, 0]
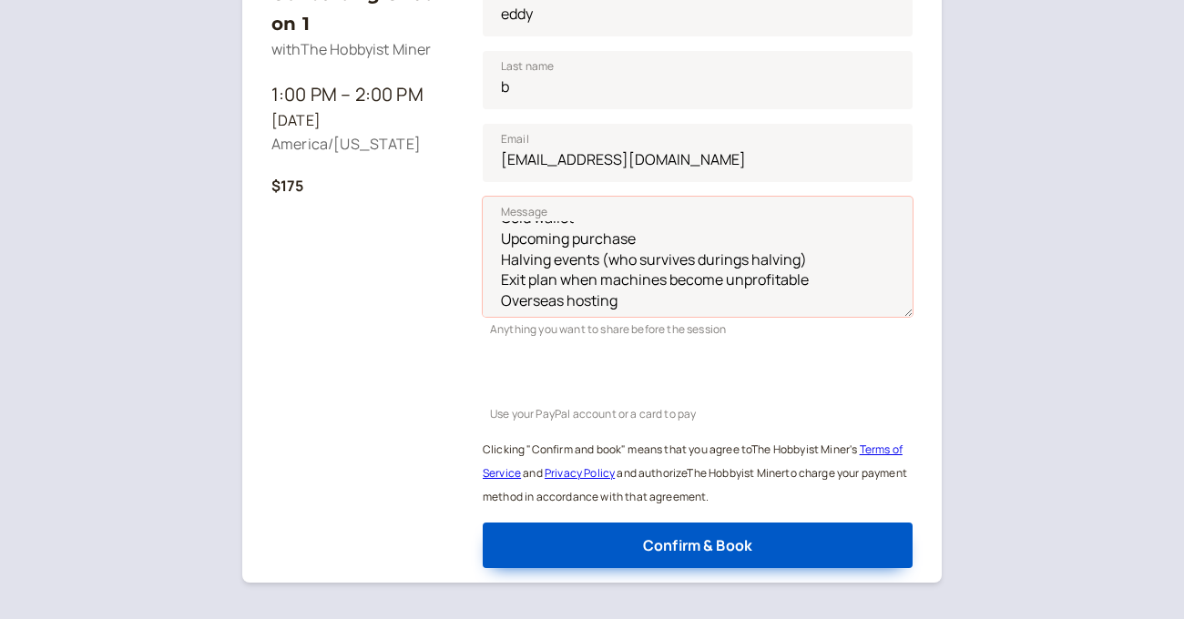
type textarea "Taxes, LLC Cold wallet Upcoming purchase Halving events (who survives durings h…"
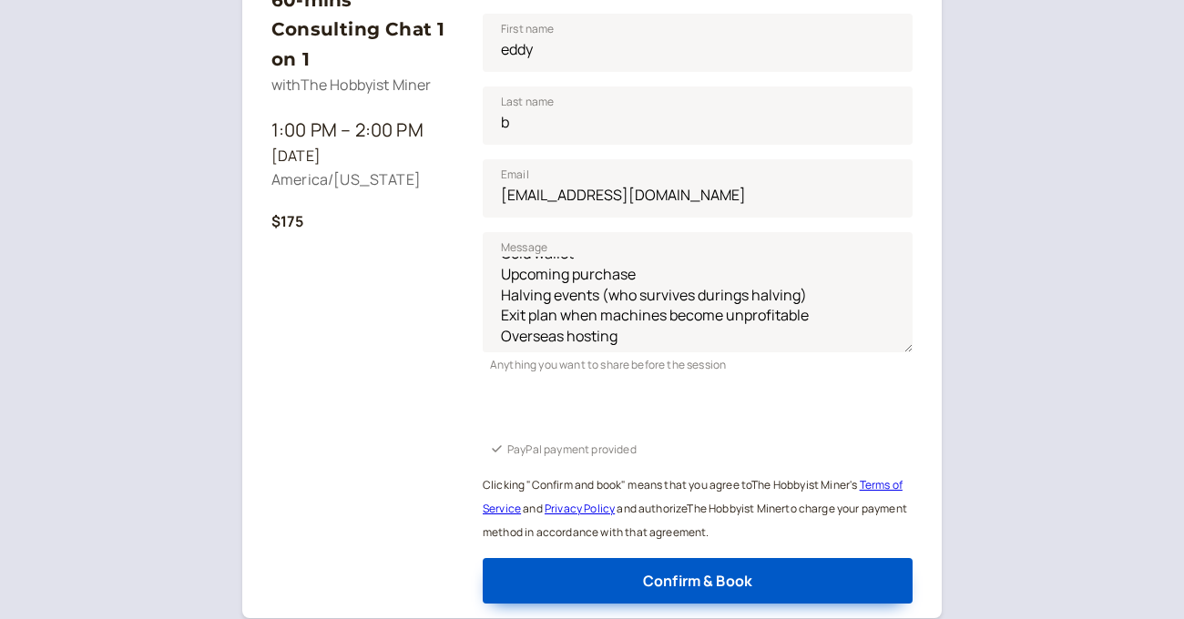
scroll to position [353, 0]
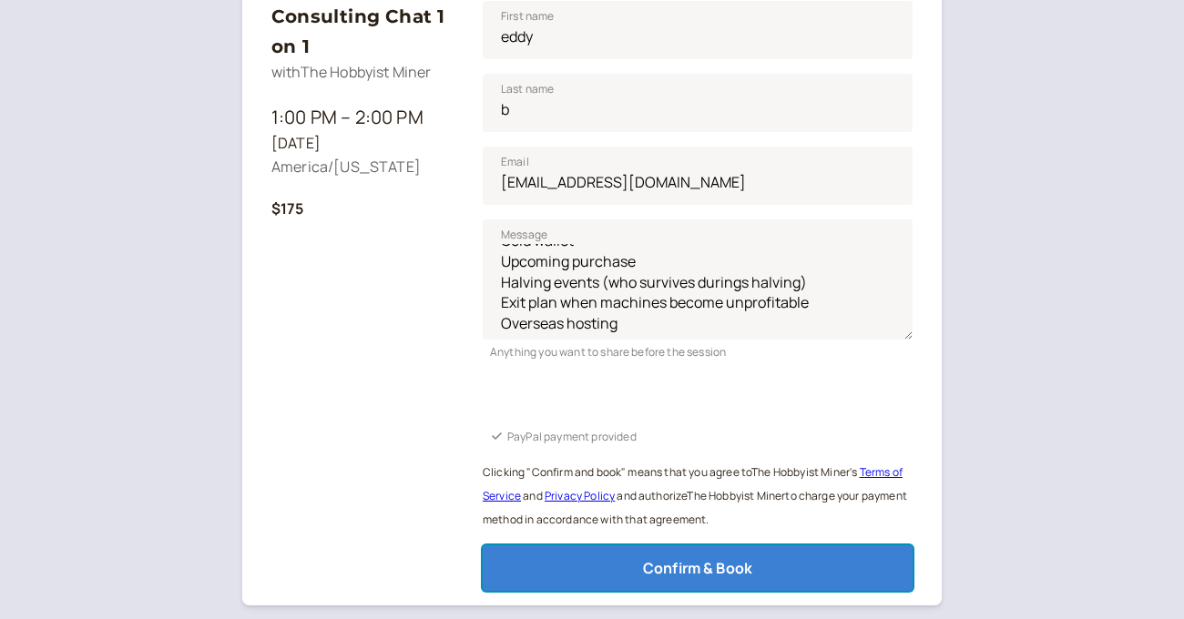
click at [526, 572] on button "Confirm & Book" at bounding box center [698, 568] width 430 height 46
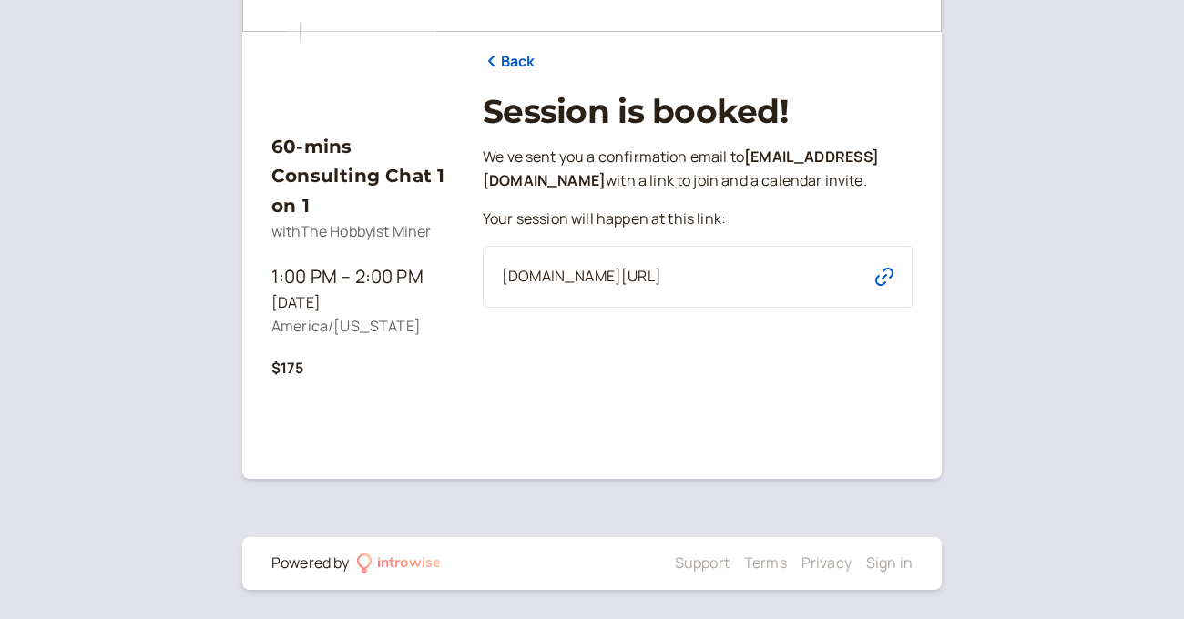
scroll to position [194, 0]
click at [878, 270] on icon "button" at bounding box center [884, 277] width 18 height 18
